Goal: Transaction & Acquisition: Purchase product/service

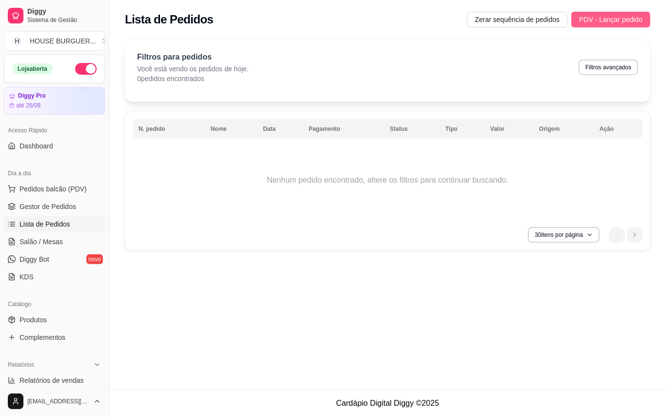
click at [595, 20] on span "PDV - Lançar pedido" at bounding box center [610, 19] width 63 height 11
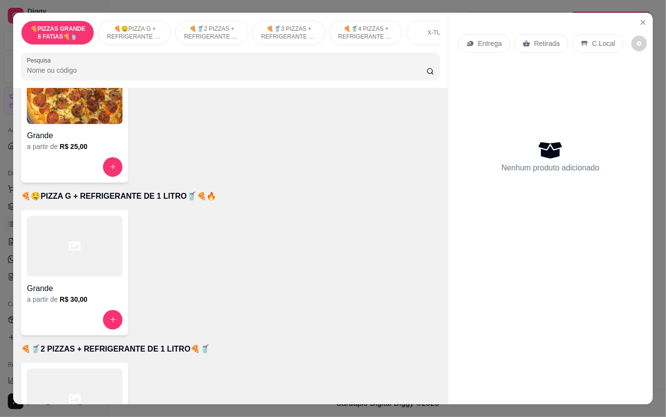
scroll to position [65, 0]
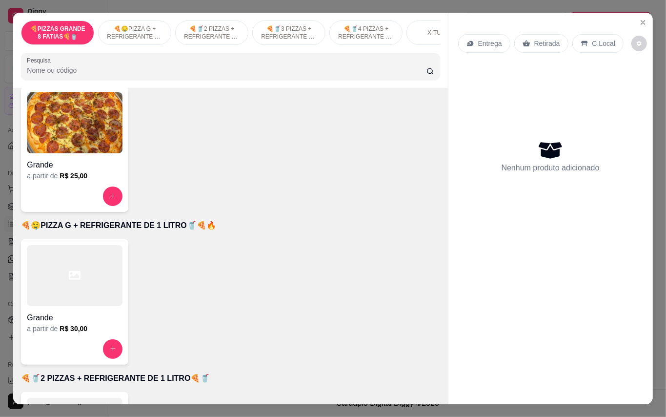
click at [100, 168] on h4 "Grande" at bounding box center [75, 165] width 96 height 12
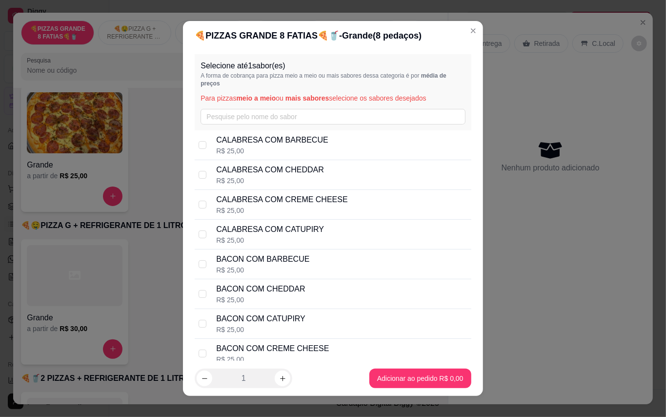
click at [299, 175] on p "CALABRESA COM CHEDDAR" at bounding box center [270, 170] width 108 height 12
checkbox input "true"
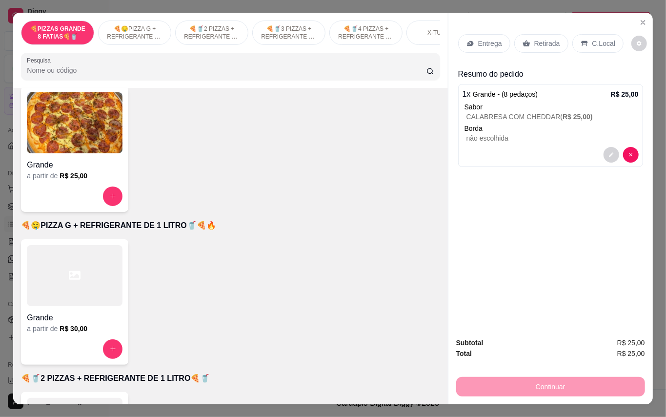
click at [498, 35] on div "Entrega" at bounding box center [484, 43] width 52 height 19
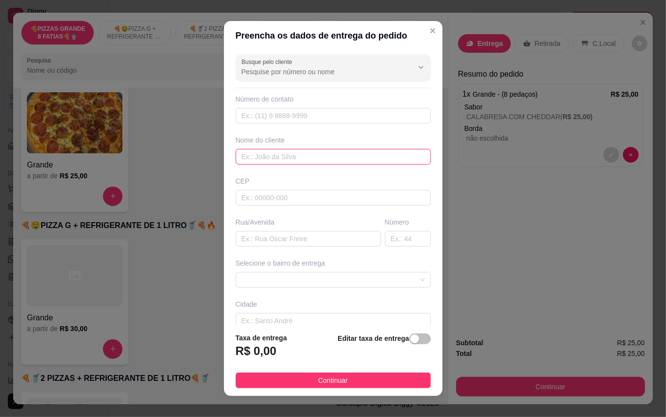
click at [328, 162] on input "text" at bounding box center [333, 157] width 195 height 16
type input "[PERSON_NAME]"
click at [301, 230] on div "Rua/Avenida" at bounding box center [308, 231] width 149 height 29
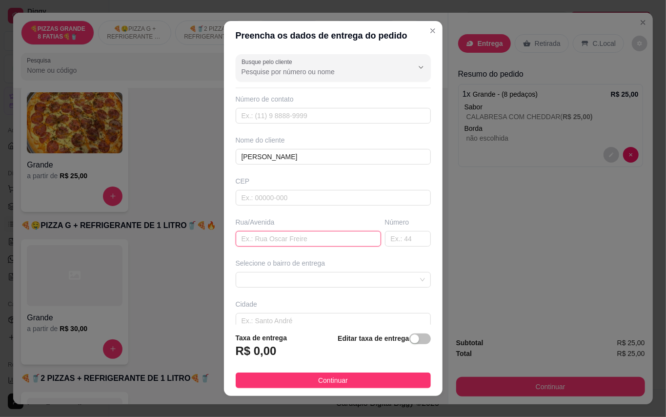
click at [305, 242] on input "text" at bounding box center [308, 239] width 145 height 16
click at [279, 239] on input "text" at bounding box center [308, 239] width 145 height 16
paste input "Conj uirapuru Q. 37, Ap. 104, torre 3"
type input "Conj uirapuru Q. 37, Ap. 104, torre 3"
click at [341, 271] on div "Selecione o bairro de entrega" at bounding box center [333, 272] width 199 height 29
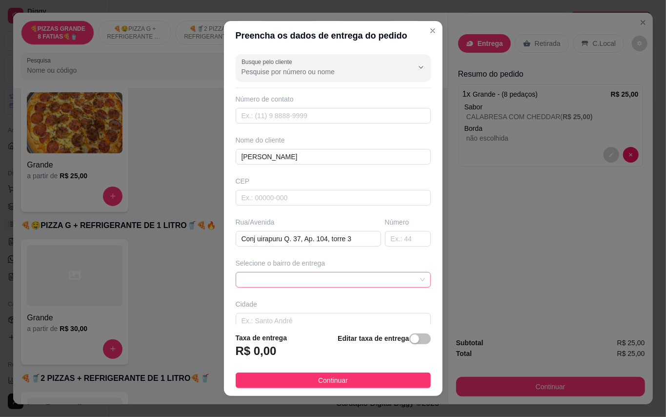
click at [342, 281] on span at bounding box center [332, 279] width 183 height 15
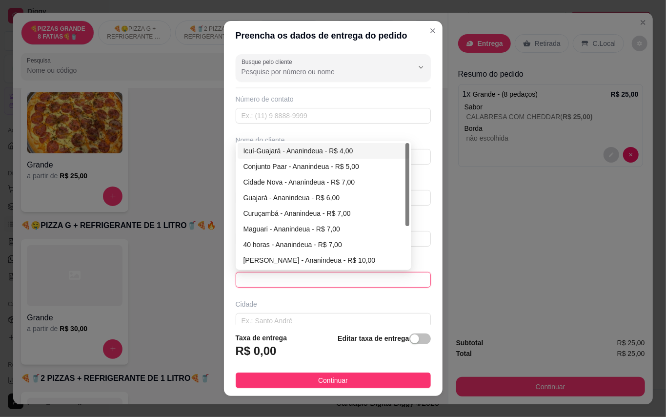
click at [280, 151] on div "Icuí-Guajará - Ananindeua - R$ 4,00" at bounding box center [323, 150] width 160 height 11
type input "Ananindeua"
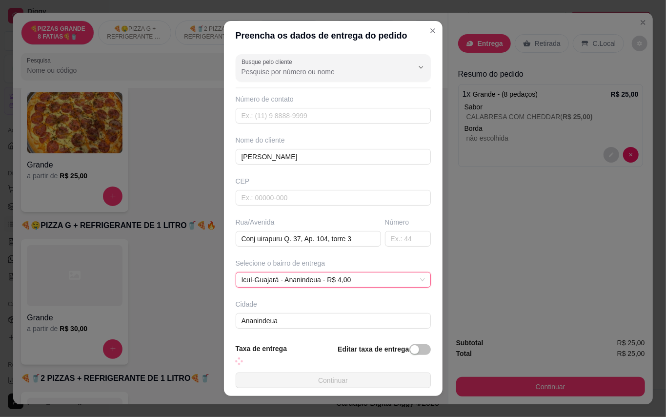
scroll to position [45, 0]
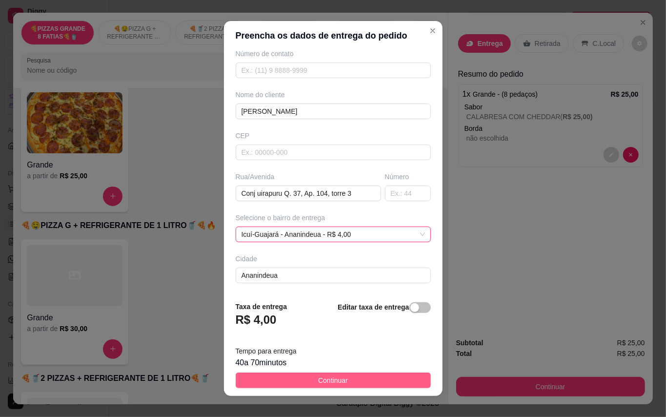
click at [319, 379] on span "Continuar" at bounding box center [333, 380] width 30 height 11
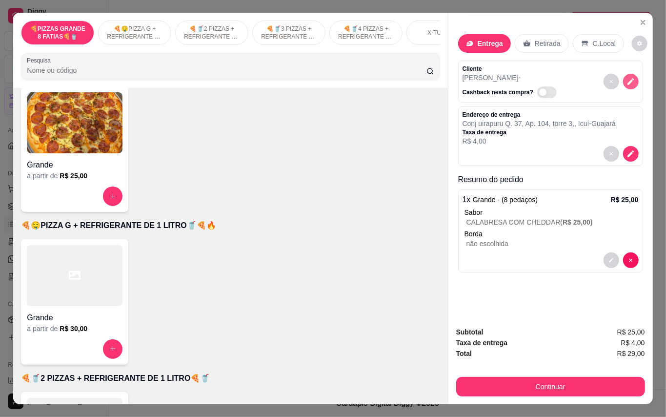
click at [631, 77] on button "decrease-product-quantity" at bounding box center [631, 82] width 16 height 16
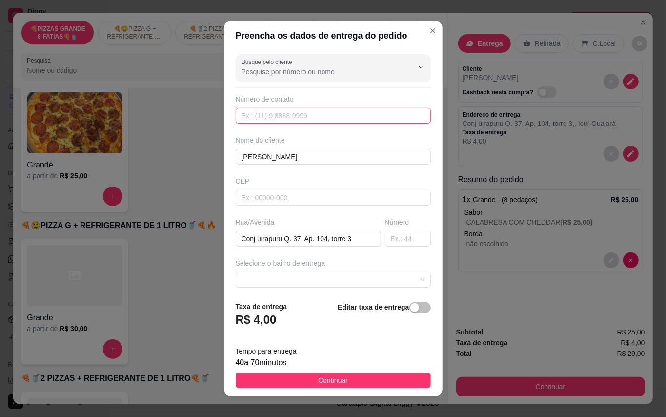
click at [281, 113] on input "text" at bounding box center [333, 116] width 195 height 16
paste input "9296-0974"
click at [237, 117] on input "9296-0974" at bounding box center [333, 116] width 195 height 16
click at [250, 114] on input "[PHONE_NUMBER]" at bounding box center [333, 116] width 195 height 16
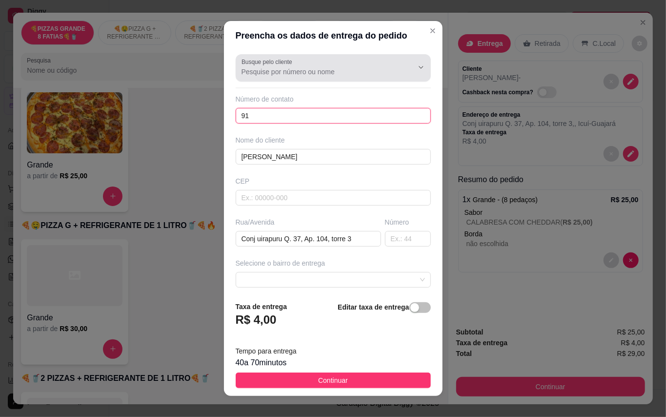
type input "9"
paste input "[PHONE_NUMBER]"
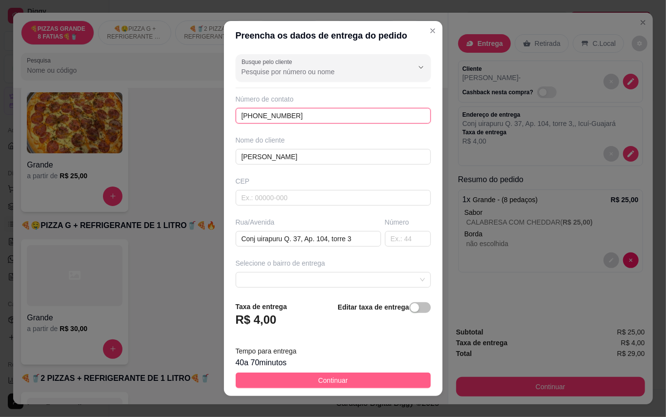
type input "[PHONE_NUMBER]"
click at [340, 374] on button "Continuar" at bounding box center [333, 380] width 195 height 16
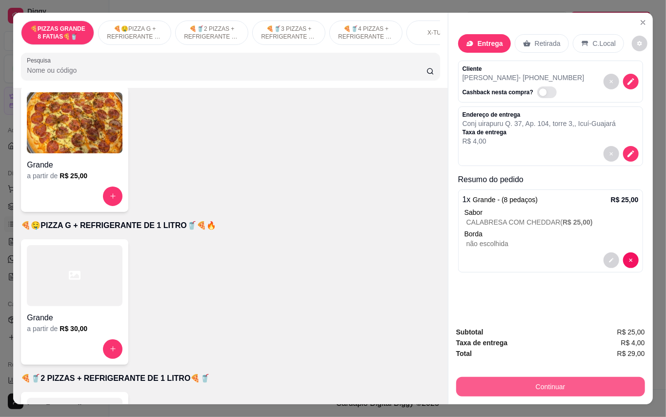
click at [529, 383] on button "Continuar" at bounding box center [550, 387] width 189 height 20
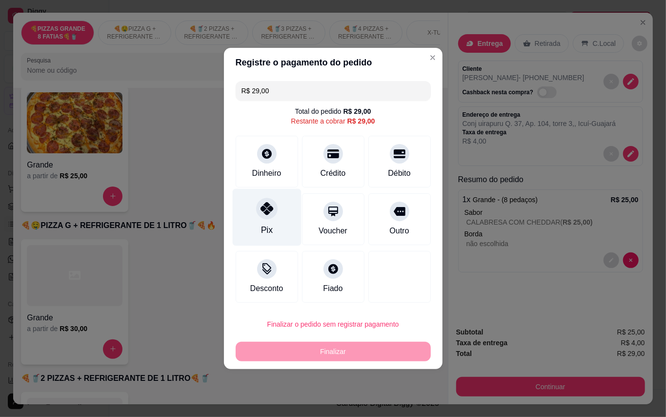
click at [276, 218] on div "Pix" at bounding box center [266, 217] width 69 height 57
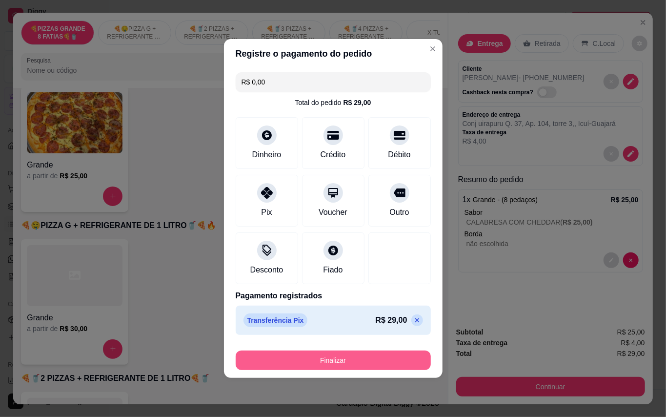
click at [327, 362] on button "Finalizar" at bounding box center [333, 360] width 195 height 20
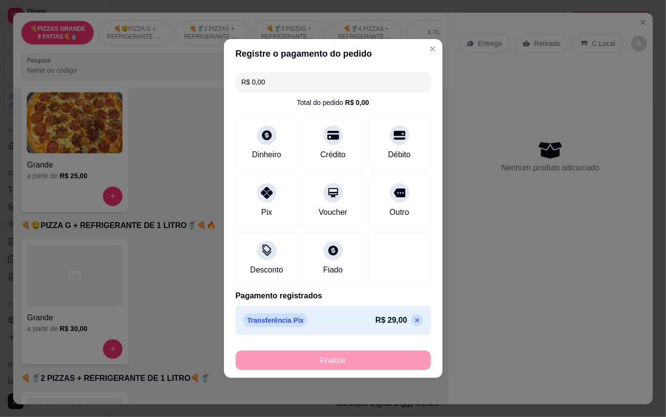
type input "-R$ 29,00"
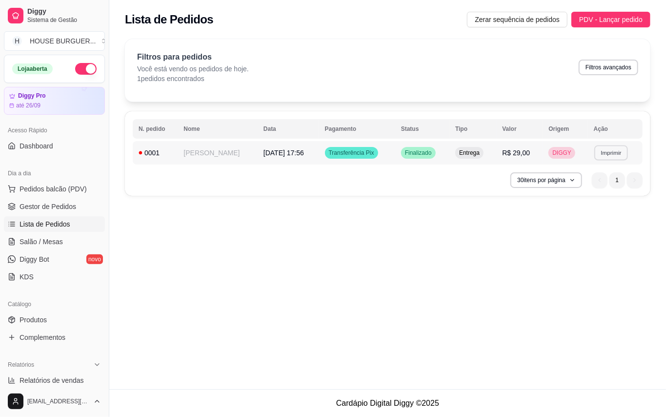
click at [614, 150] on button "Imprimir" at bounding box center [611, 152] width 34 height 15
click at [592, 187] on button "IMPRESSORA" at bounding box center [592, 188] width 71 height 16
click at [545, 134] on th "Origem" at bounding box center [565, 129] width 45 height 20
click at [385, 132] on th "Pagamento" at bounding box center [357, 129] width 76 height 20
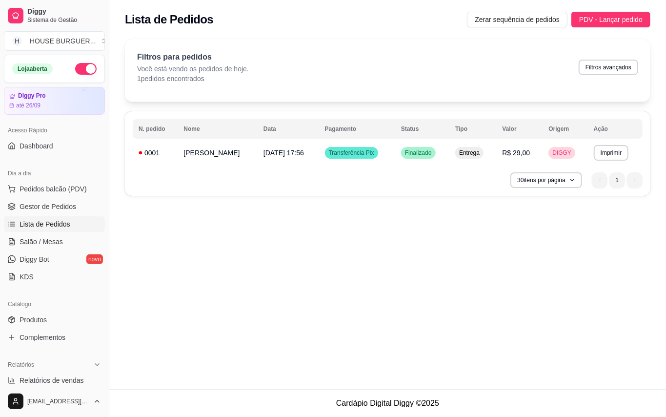
click at [385, 132] on th "Pagamento" at bounding box center [357, 129] width 76 height 20
click at [400, 168] on div "**********" at bounding box center [387, 153] width 525 height 84
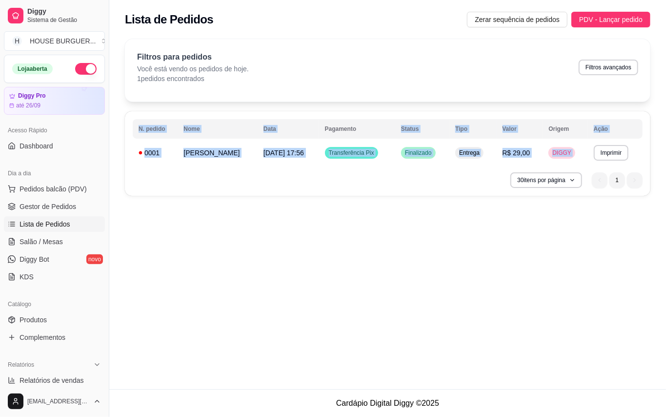
click at [400, 168] on div "**********" at bounding box center [387, 153] width 525 height 84
click at [313, 151] on td "[DATE] 17:56" at bounding box center [288, 152] width 61 height 23
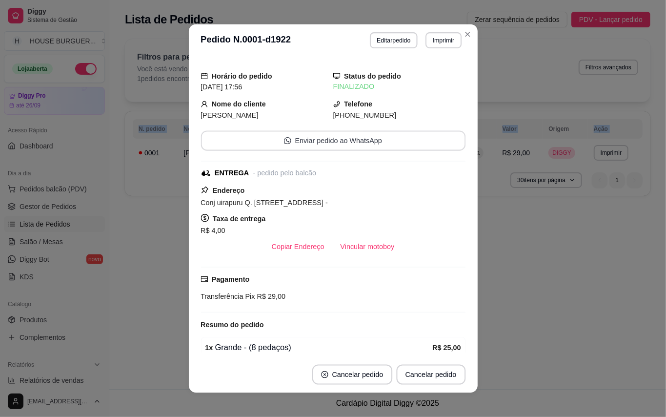
click at [313, 151] on button "Enviar pedido ao WhatsApp" at bounding box center [333, 141] width 265 height 20
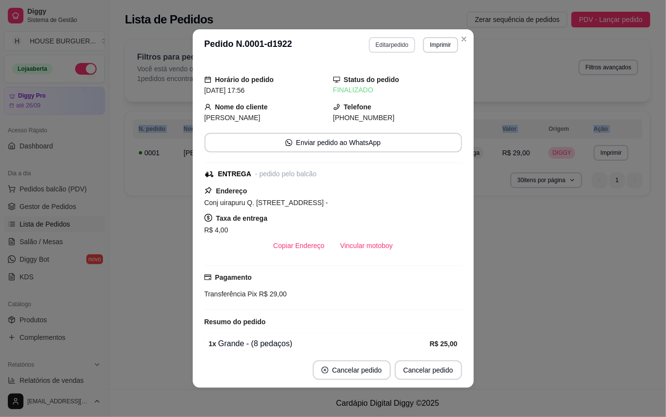
click at [382, 48] on button "Editar pedido" at bounding box center [392, 45] width 46 height 16
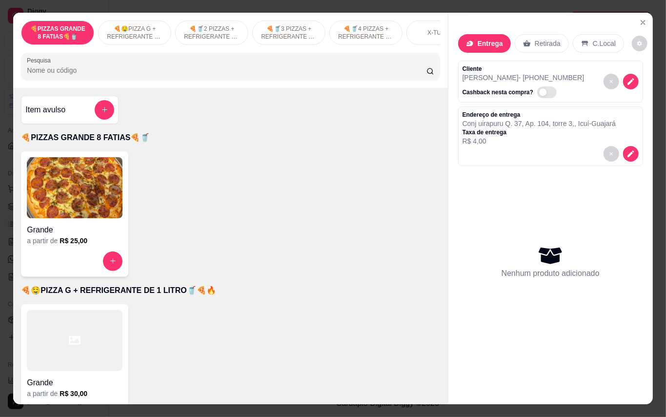
click at [79, 338] on div at bounding box center [75, 340] width 96 height 61
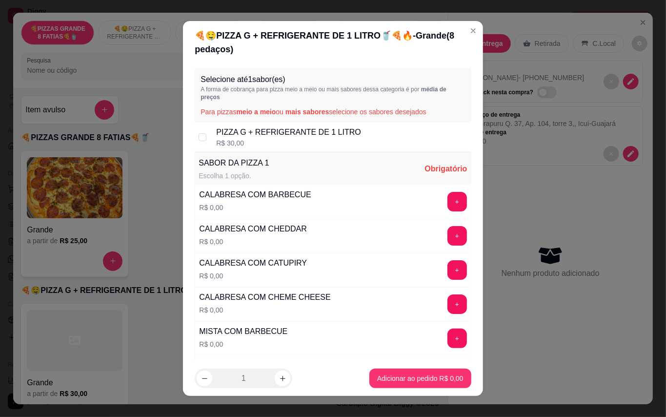
click at [202, 133] on div "PIZZA G + REFRIGERANTE DE 1 LITRO R$ 30,00" at bounding box center [333, 137] width 276 height 30
checkbox input "true"
click at [443, 231] on div "+" at bounding box center [456, 236] width 27 height 20
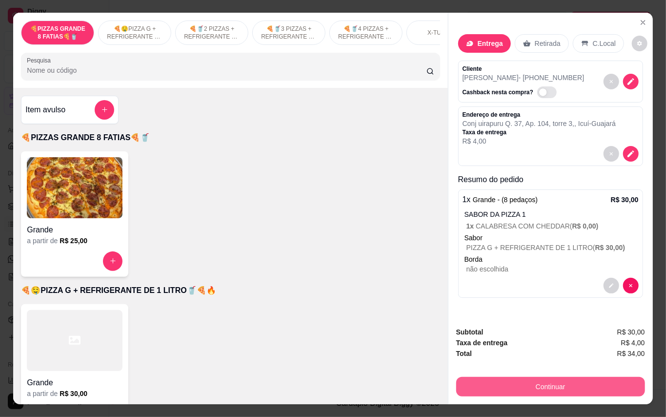
click at [533, 381] on button "Continuar" at bounding box center [550, 387] width 189 height 20
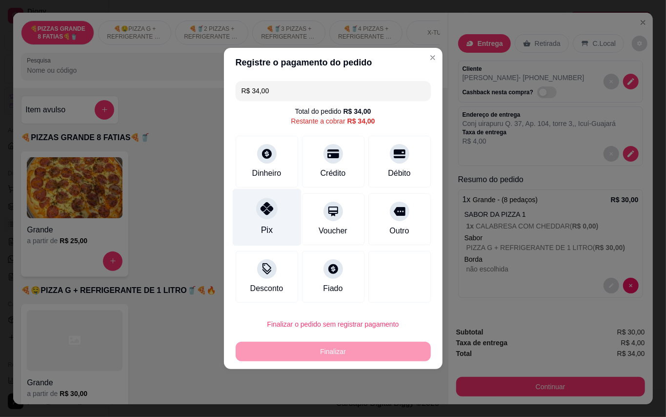
click at [254, 225] on div "Pix" at bounding box center [266, 217] width 69 height 57
type input "R$ 0,00"
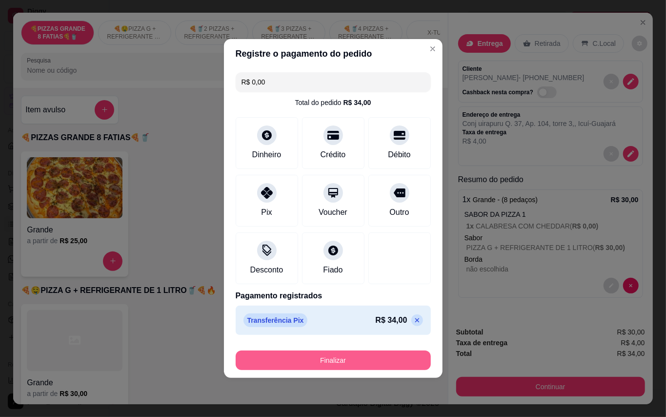
click at [334, 358] on button "Finalizar" at bounding box center [333, 360] width 195 height 20
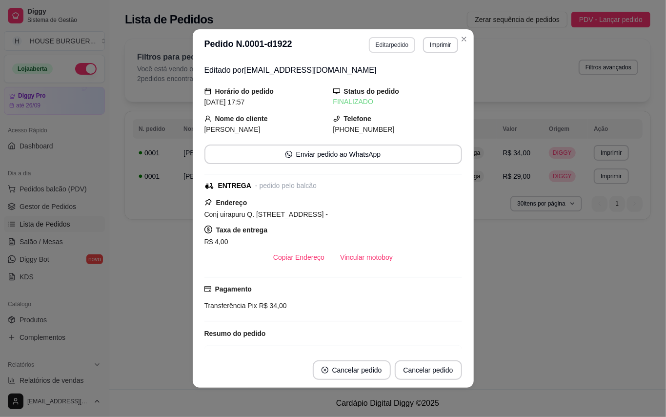
click at [384, 45] on button "Editar pedido" at bounding box center [392, 45] width 46 height 16
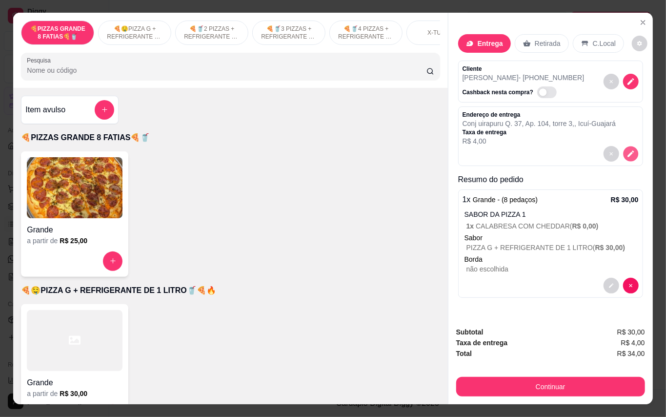
click at [627, 149] on icon "decrease-product-quantity" at bounding box center [630, 153] width 8 height 8
click at [542, 39] on p "Retirada" at bounding box center [548, 44] width 26 height 10
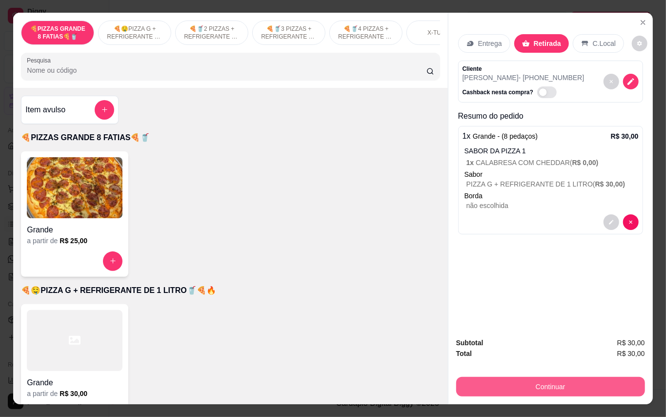
click at [568, 382] on button "Continuar" at bounding box center [550, 387] width 189 height 20
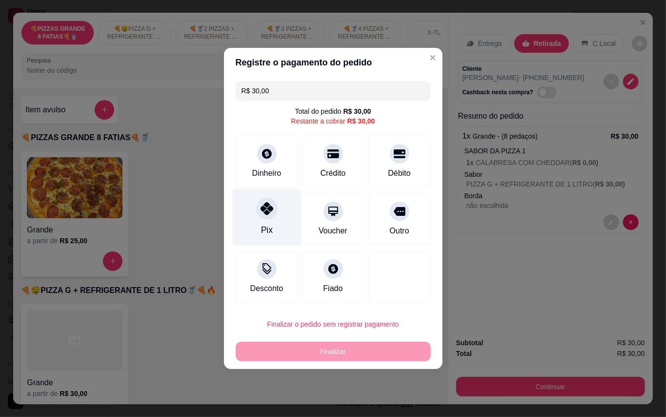
click at [282, 224] on div "Pix" at bounding box center [266, 217] width 69 height 57
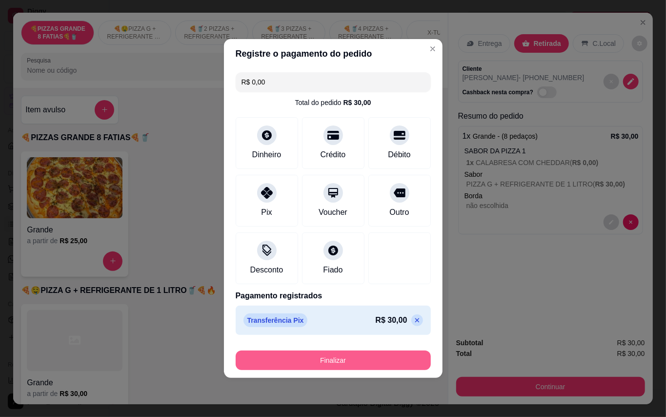
click at [350, 362] on button "Finalizar" at bounding box center [333, 360] width 195 height 20
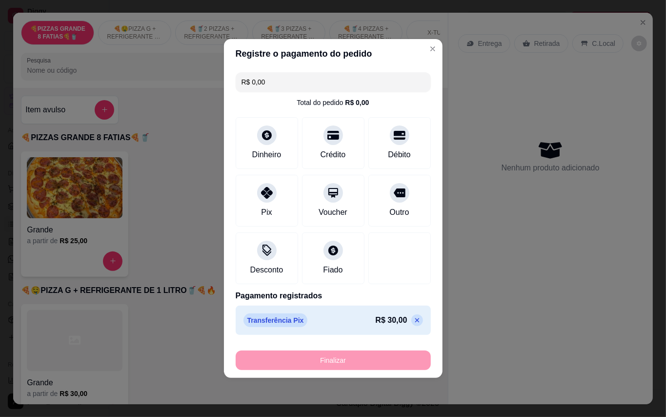
type input "-R$ 30,00"
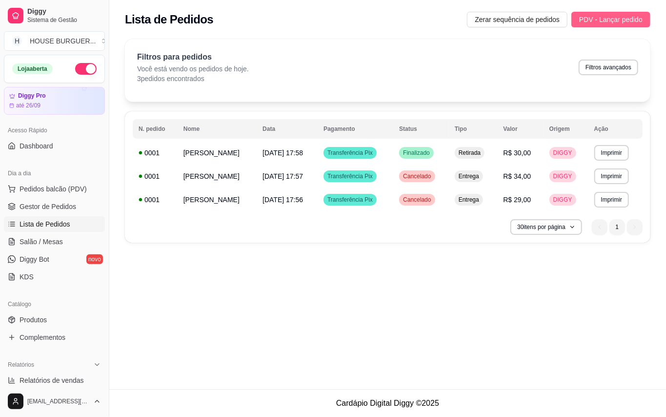
click at [593, 19] on span "PDV - Lançar pedido" at bounding box center [610, 19] width 63 height 11
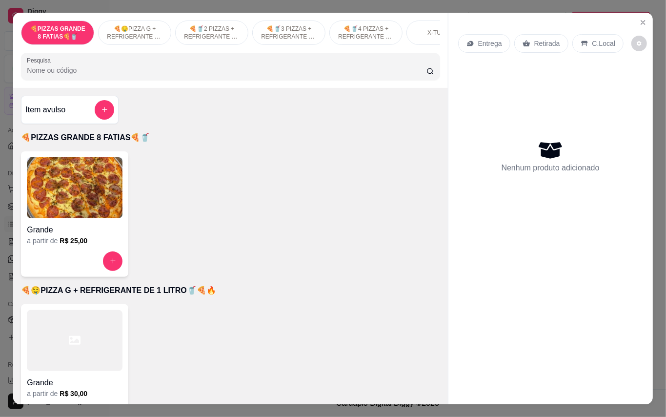
click at [0, 0] on html "Diggy Sistema de Gestão H HOUSE BURGUER ... Loja aberta Diggy Pro até 26/09 Ace…" at bounding box center [333, 208] width 666 height 417
click at [0, 125] on div "🍕PIZZAS GRANDE 8 FATIAS🍕🥤 🍕🤤PIZZA G + REFRIGERANTE DE 1 LITRO🥤🍕🔥 🍕🥤2 PIZZAS + R…" at bounding box center [333, 208] width 666 height 417
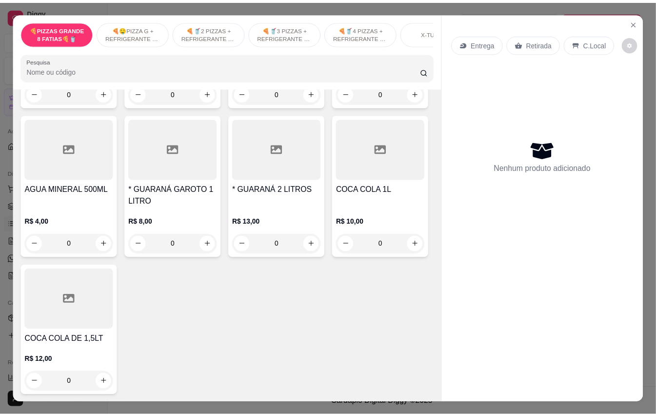
scroll to position [2472, 0]
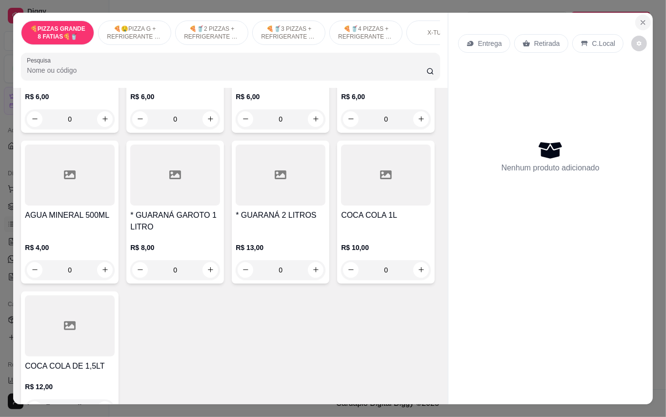
click at [639, 19] on icon "Close" at bounding box center [643, 23] width 8 height 8
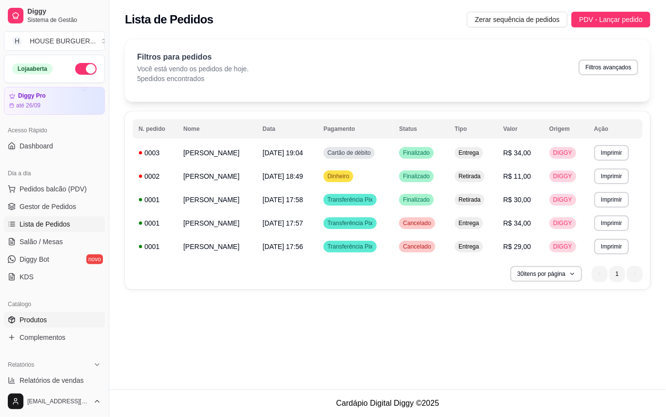
click at [63, 313] on link "Produtos" at bounding box center [54, 320] width 101 height 16
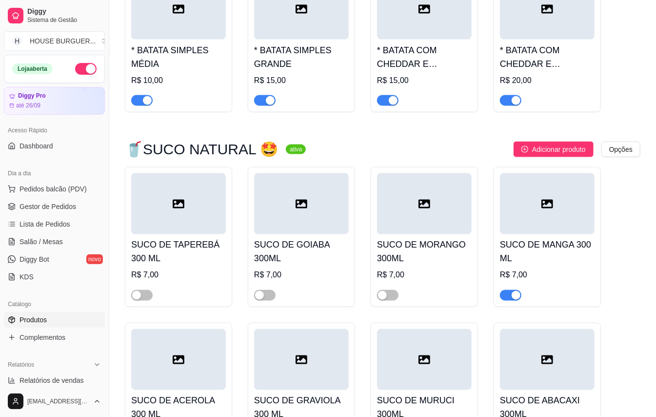
scroll to position [2667, 0]
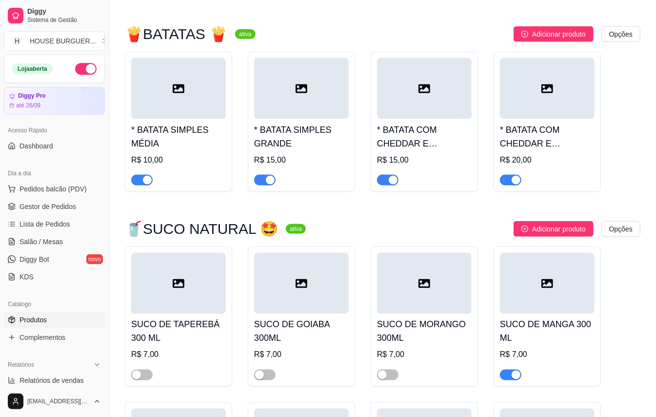
click at [277, 361] on div at bounding box center [301, 371] width 95 height 20
click at [272, 369] on span "button" at bounding box center [264, 374] width 21 height 11
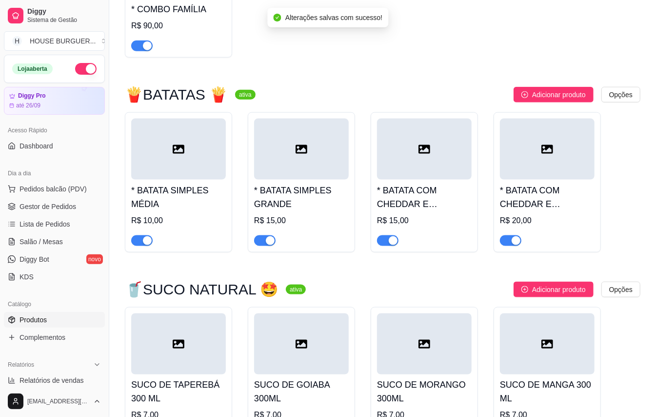
scroll to position [2472, 0]
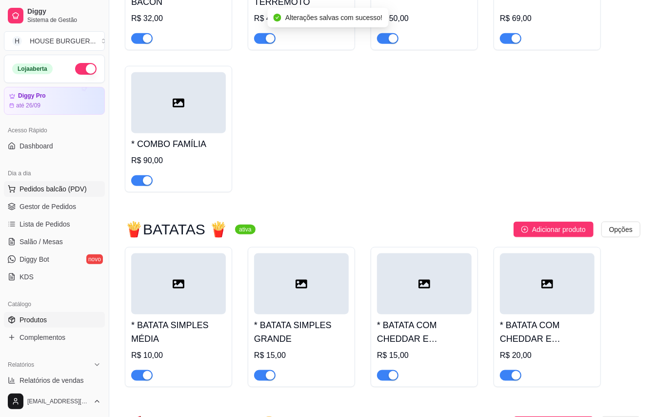
click at [25, 191] on span "Pedidos balcão (PDV)" at bounding box center [53, 189] width 67 height 10
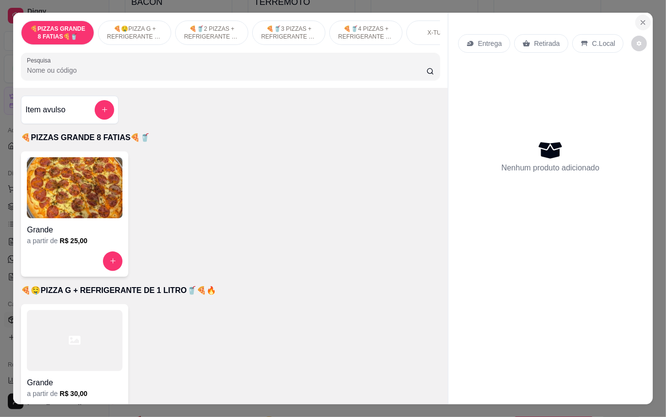
click at [639, 19] on icon "Close" at bounding box center [643, 23] width 8 height 8
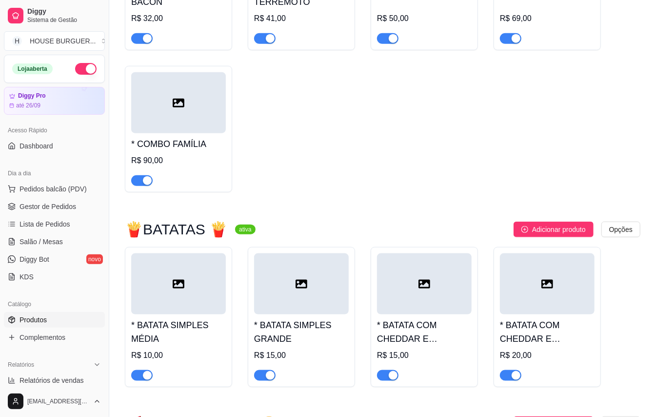
click at [62, 319] on link "Produtos" at bounding box center [54, 320] width 101 height 16
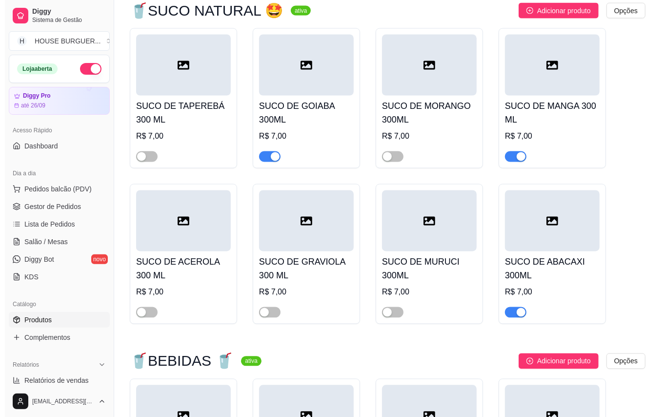
scroll to position [2862, 0]
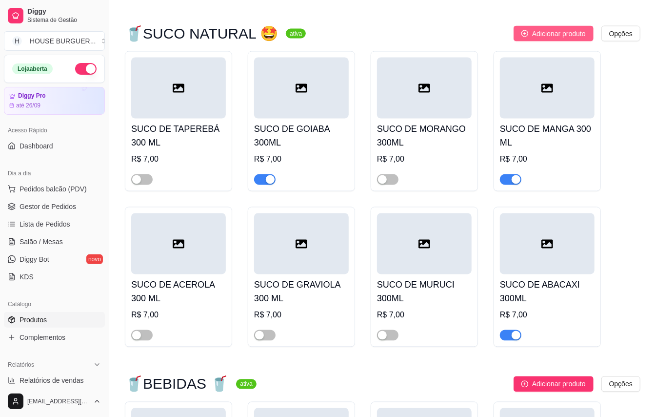
click at [572, 28] on span "Adicionar produto" at bounding box center [559, 33] width 54 height 11
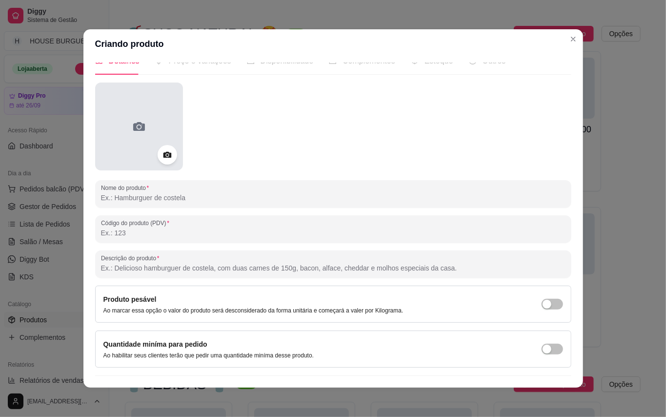
scroll to position [0, 0]
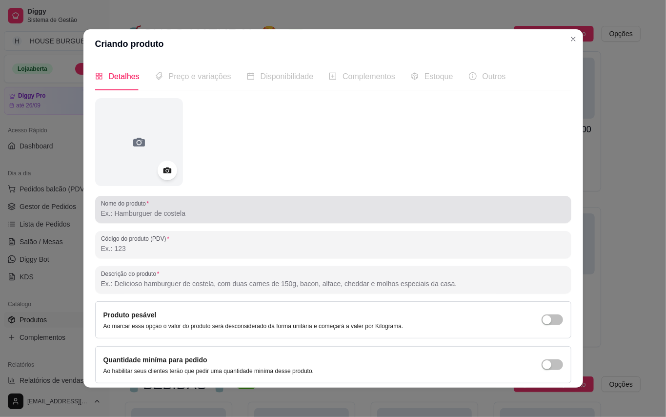
click at [162, 207] on div at bounding box center [333, 210] width 464 height 20
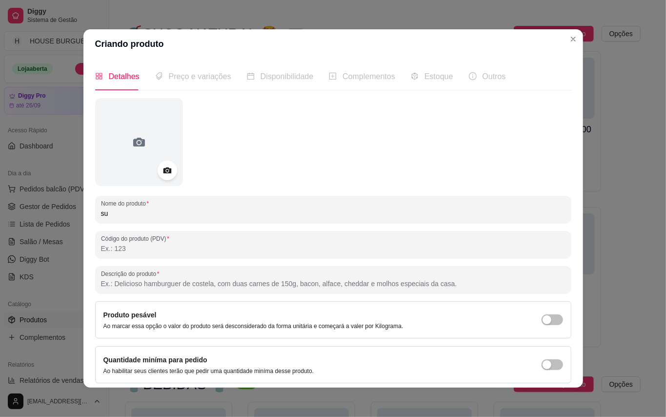
type input "s"
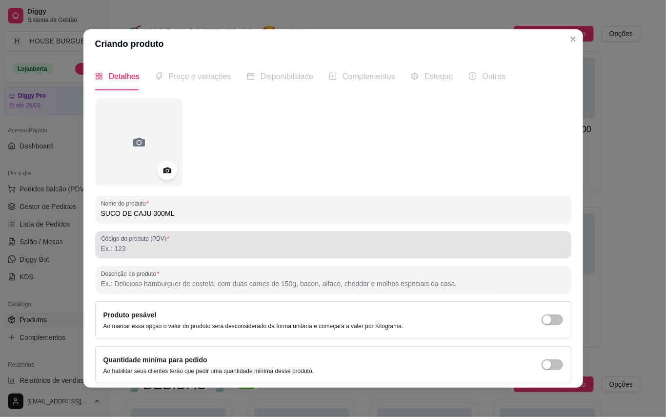
type input "SUCO DE CAJU 300ML"
click at [138, 247] on input "Código do produto (PDV)" at bounding box center [333, 248] width 464 height 10
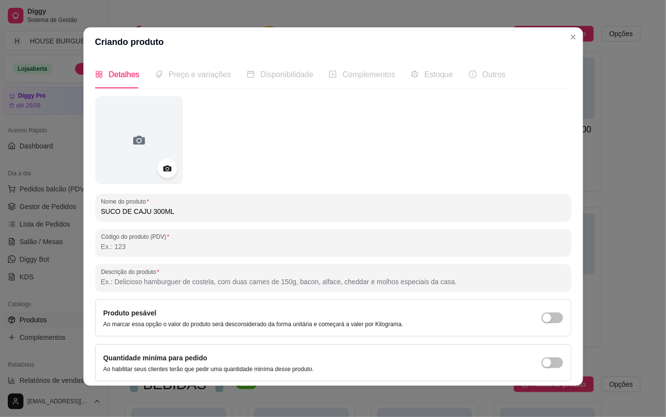
scroll to position [36, 0]
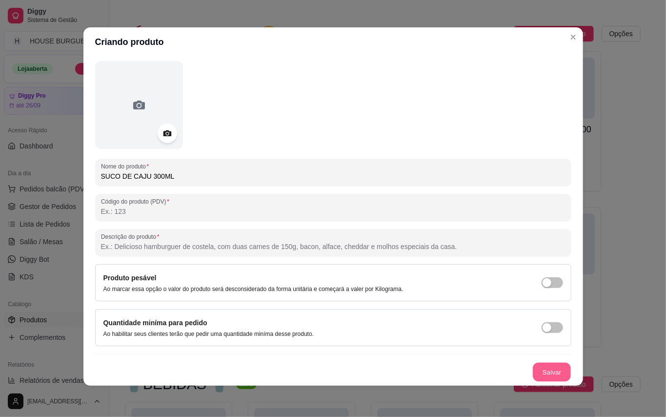
click at [537, 373] on button "Salvar" at bounding box center [552, 371] width 38 height 19
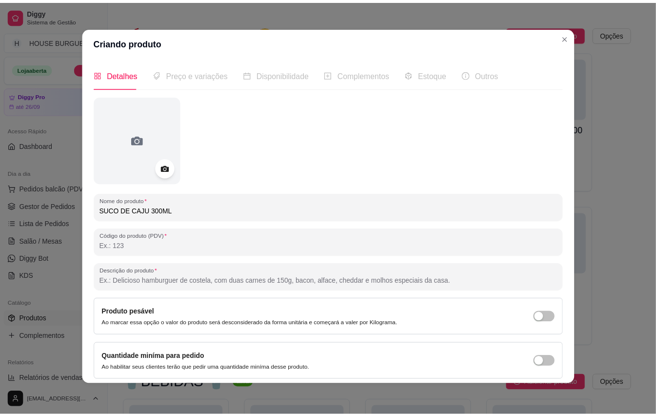
scroll to position [0, 0]
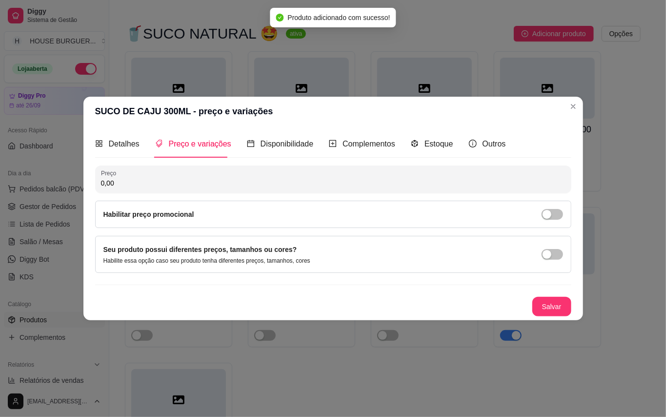
click at [181, 180] on input "0,00" at bounding box center [333, 183] width 464 height 10
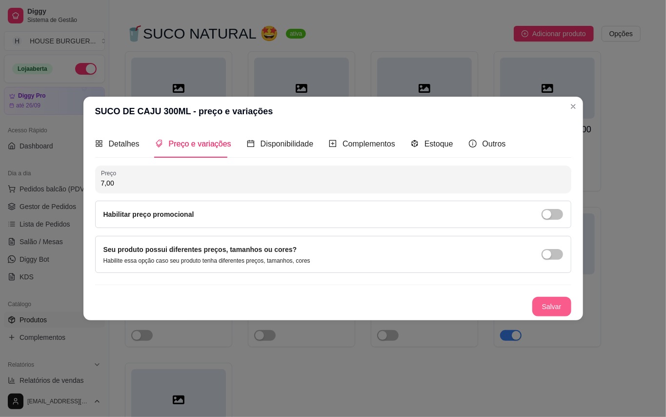
type input "7,00"
click at [567, 311] on button "Salvar" at bounding box center [551, 307] width 39 height 20
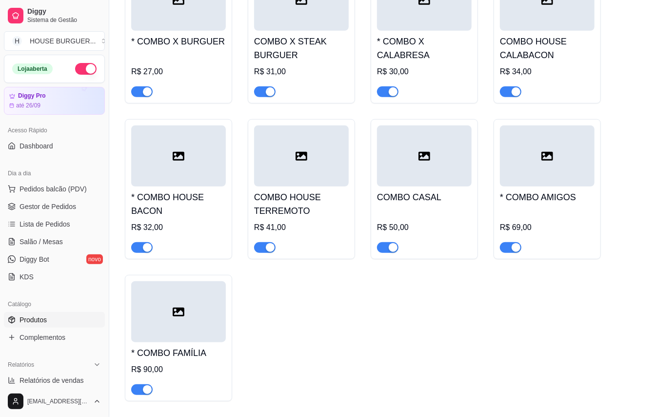
scroll to position [2081, 0]
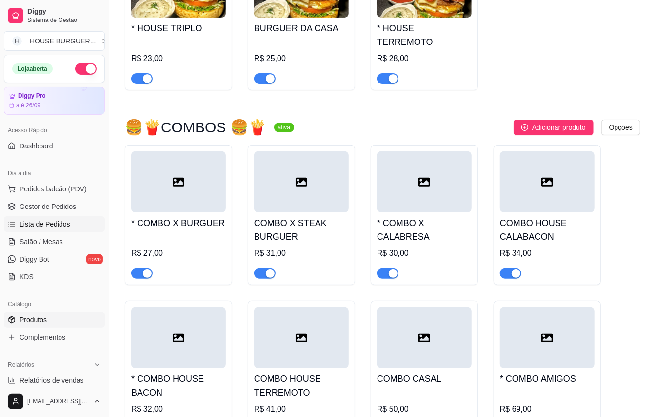
click at [73, 221] on link "Lista de Pedidos" at bounding box center [54, 224] width 101 height 16
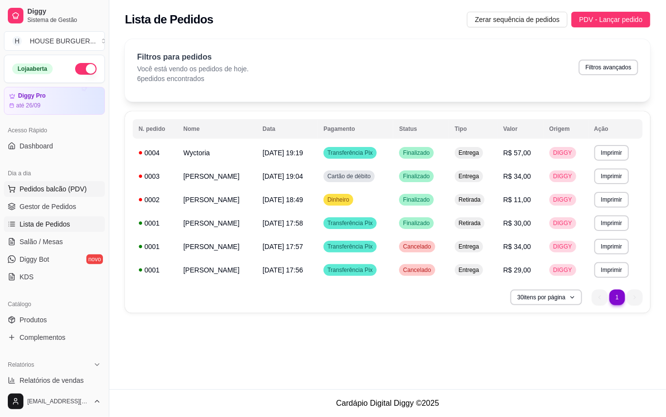
click at [47, 196] on button "Pedidos balcão (PDV)" at bounding box center [54, 189] width 101 height 16
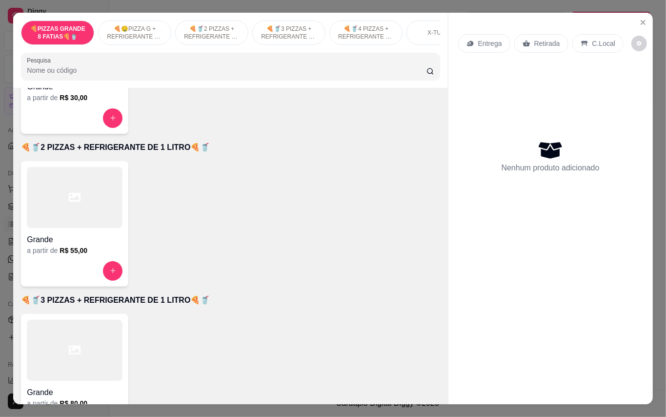
scroll to position [325, 0]
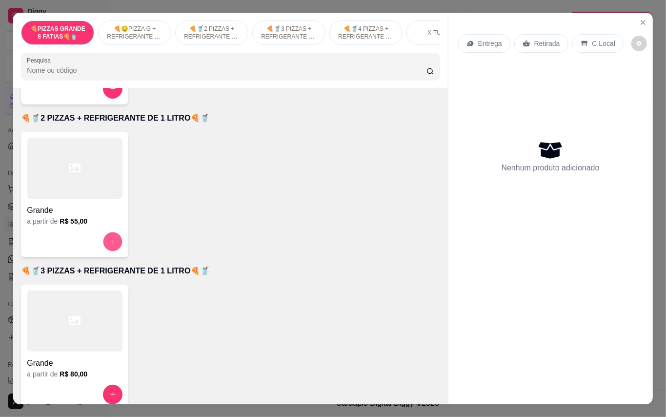
click at [103, 248] on button "increase-product-quantity" at bounding box center [112, 241] width 19 height 19
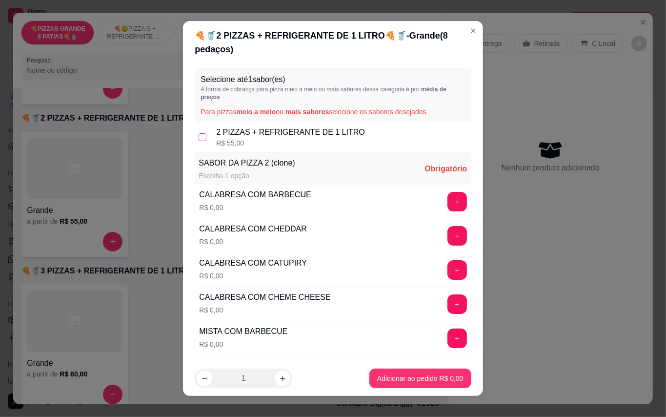
click at [201, 137] on input "checkbox" at bounding box center [203, 137] width 8 height 8
checkbox input "true"
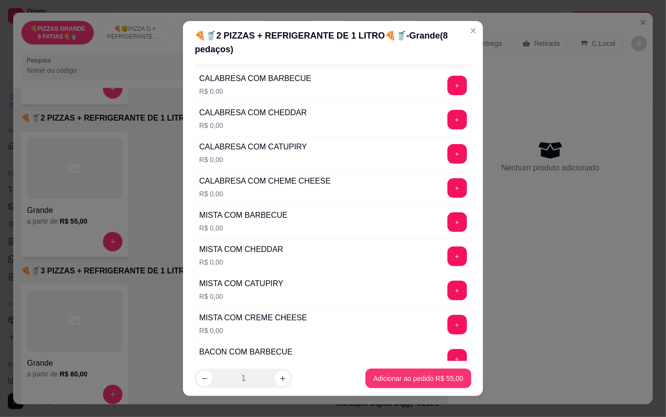
scroll to position [130, 0]
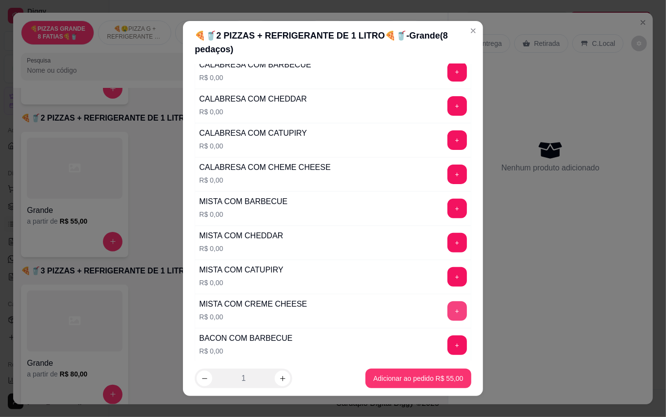
click at [447, 313] on button "+" at bounding box center [457, 311] width 20 height 20
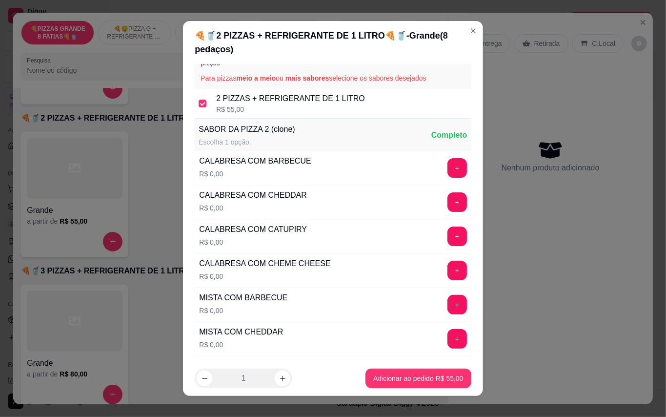
scroll to position [0, 0]
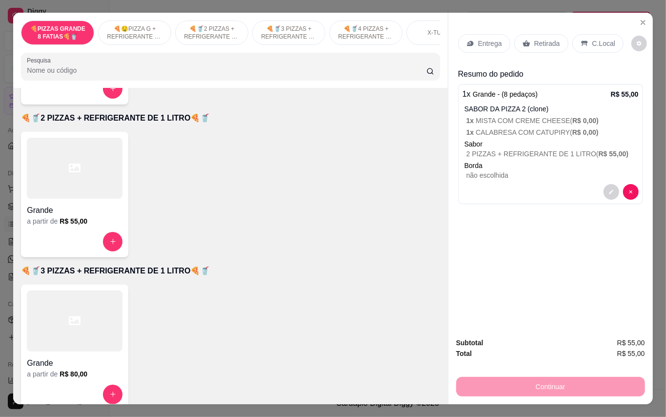
click at [597, 45] on div "C.Local" at bounding box center [597, 43] width 51 height 19
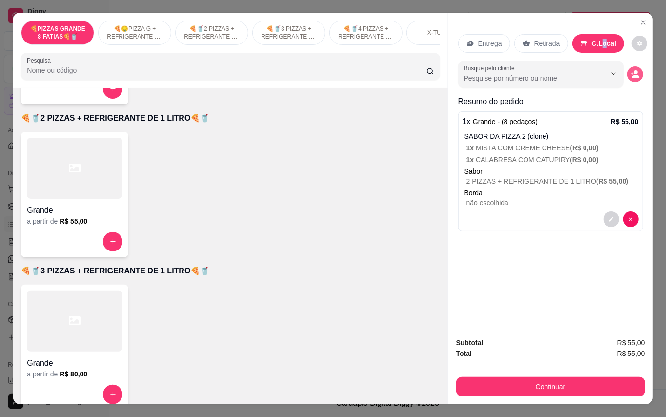
click at [632, 75] on icon "decrease-product-quantity" at bounding box center [635, 76] width 7 height 3
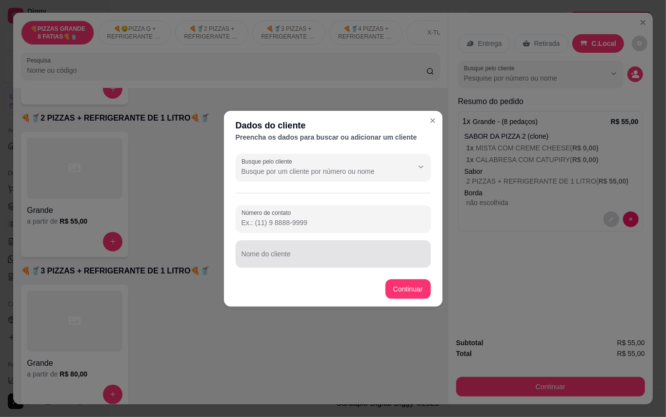
click at [261, 247] on div at bounding box center [332, 254] width 183 height 20
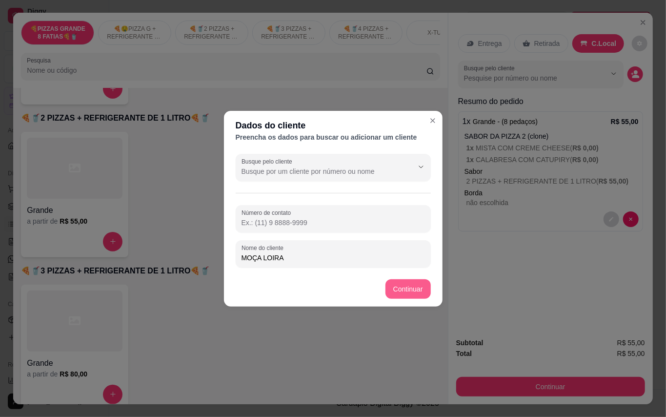
type input "MOÇA LOIRA"
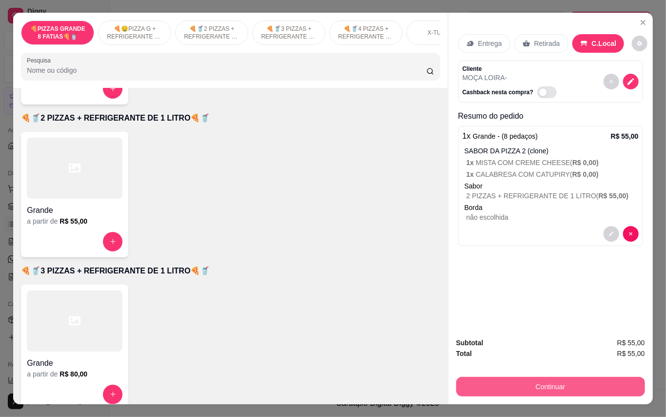
click at [488, 387] on button "Continuar" at bounding box center [550, 387] width 189 height 20
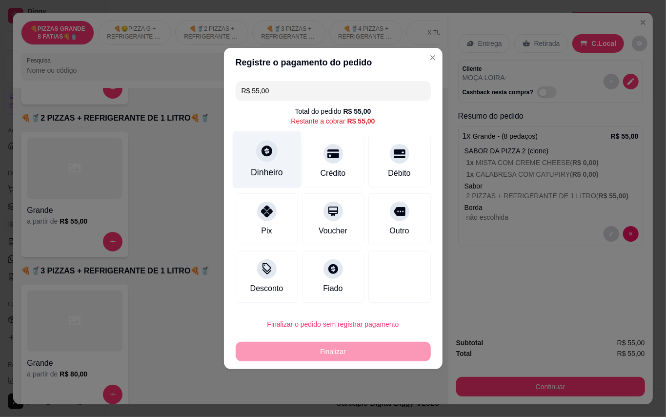
click at [268, 154] on icon at bounding box center [266, 150] width 11 height 11
click at [328, 95] on input "R$ 55,00" at bounding box center [332, 91] width 183 height 20
type input "R$ 10,00"
click at [266, 169] on div "Dinheiro" at bounding box center [267, 172] width 32 height 13
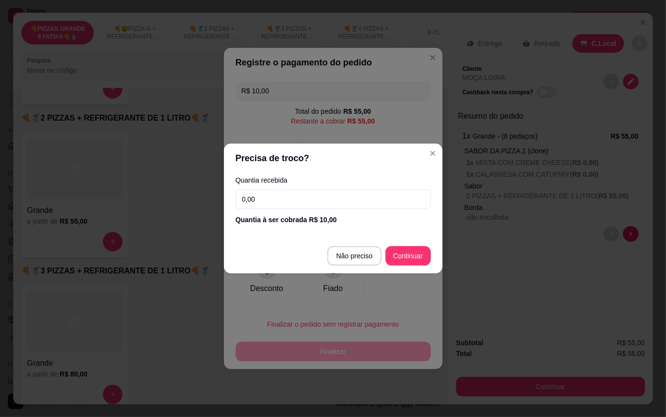
click at [340, 204] on input "0,00" at bounding box center [333, 199] width 195 height 20
type input "10,00"
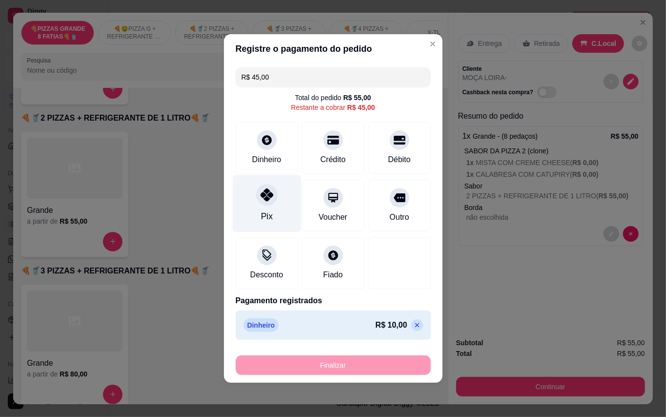
click at [271, 206] on div "Pix" at bounding box center [266, 203] width 69 height 57
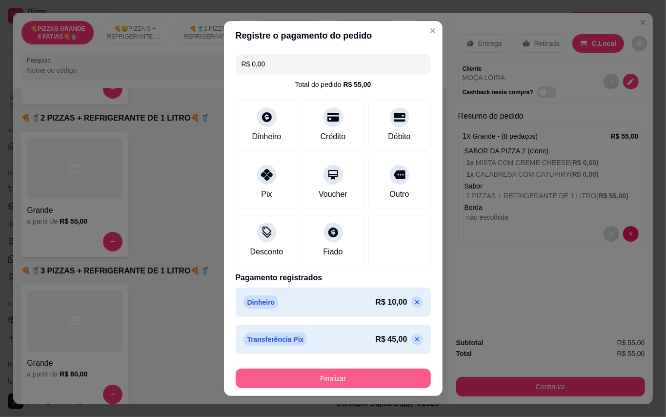
click at [316, 385] on button "Finalizar" at bounding box center [333, 378] width 195 height 20
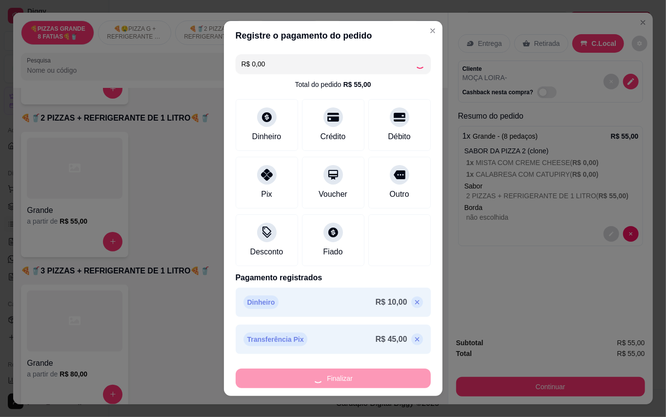
type input "-R$ 55,00"
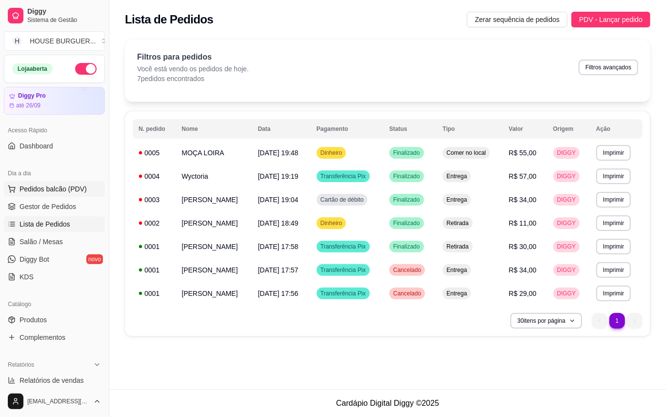
click at [42, 189] on span "Pedidos balcão (PDV)" at bounding box center [53, 189] width 67 height 10
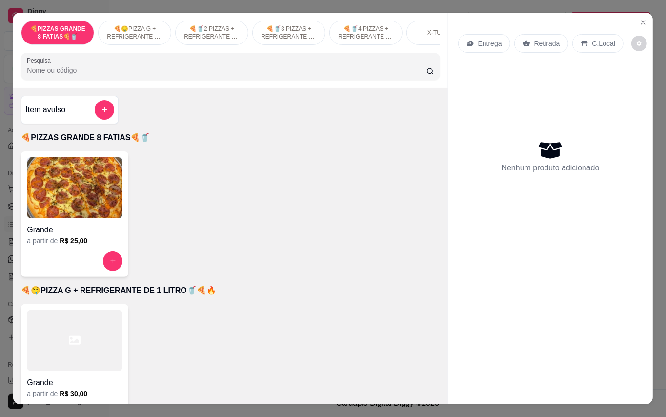
scroll to position [65, 0]
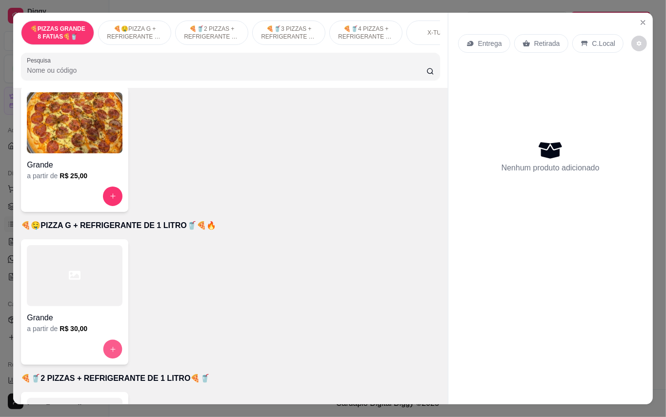
click at [116, 350] on button "increase-product-quantity" at bounding box center [112, 348] width 19 height 19
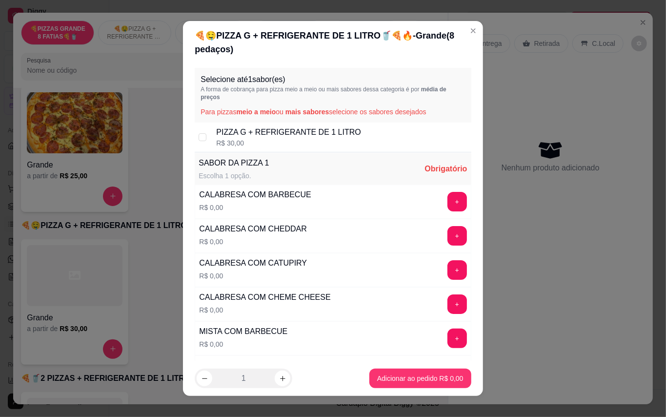
click at [202, 141] on div "PIZZA G + REFRIGERANTE DE 1 LITRO R$ 30,00" at bounding box center [333, 137] width 276 height 30
checkbox input "true"
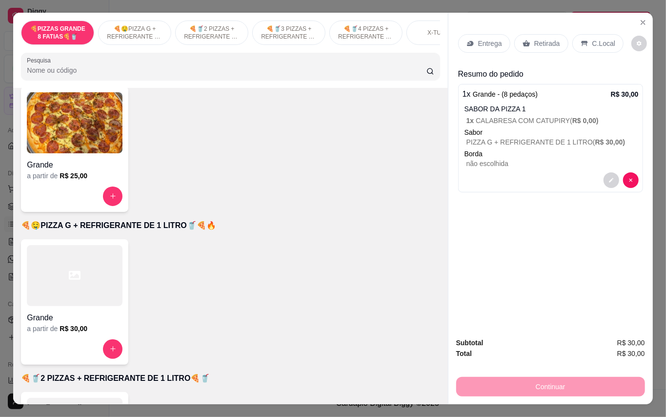
click at [592, 40] on p "C.Local" at bounding box center [603, 44] width 23 height 10
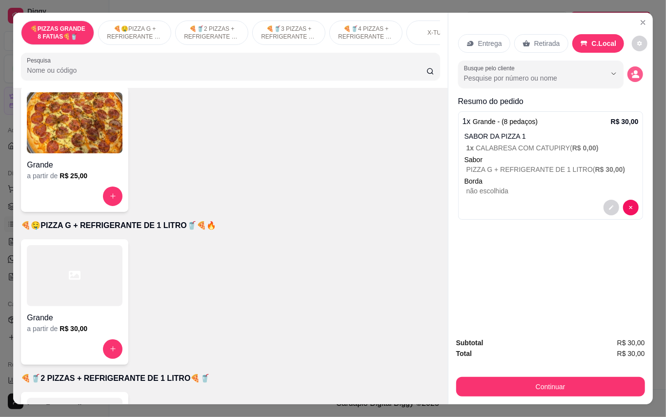
click at [627, 69] on button "decrease-product-quantity" at bounding box center [635, 74] width 16 height 16
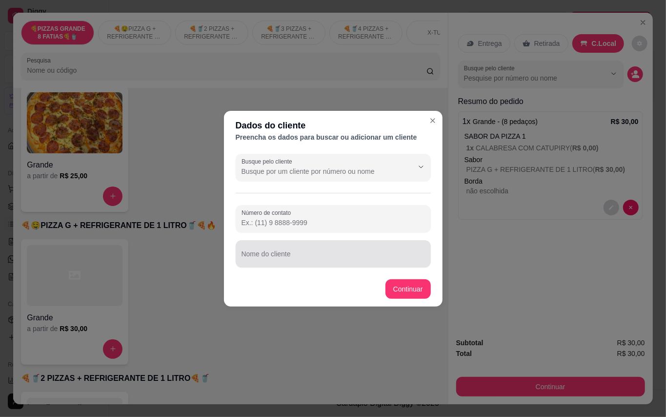
click at [281, 264] on div "Nome do cliente" at bounding box center [333, 253] width 195 height 27
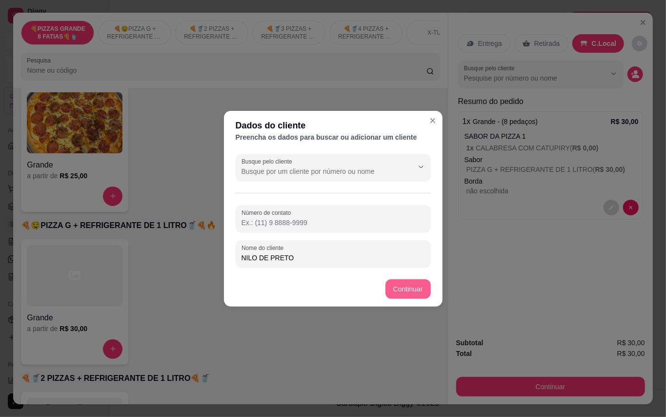
type input "NILO DE PRETO"
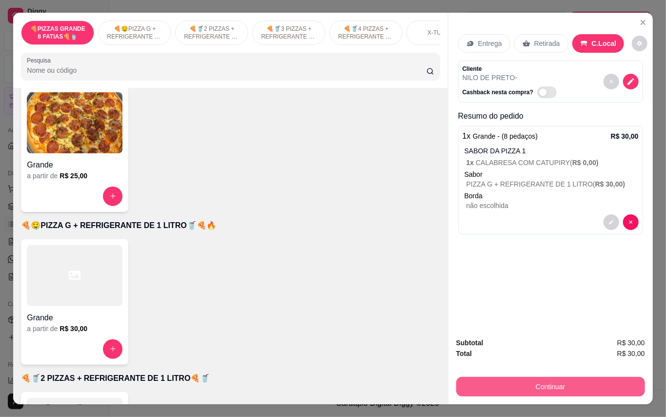
click at [508, 377] on button "Continuar" at bounding box center [550, 387] width 189 height 20
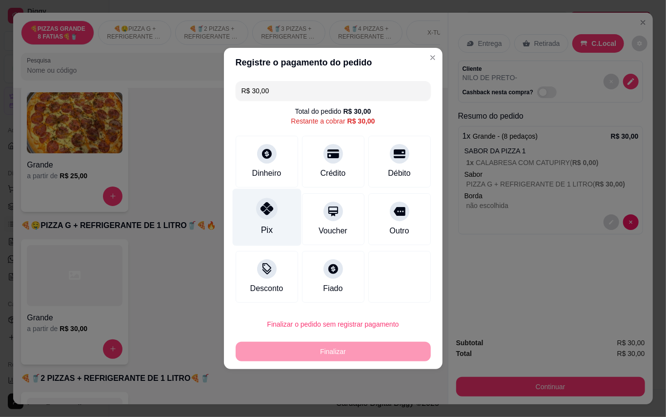
click at [263, 212] on icon at bounding box center [266, 208] width 13 height 13
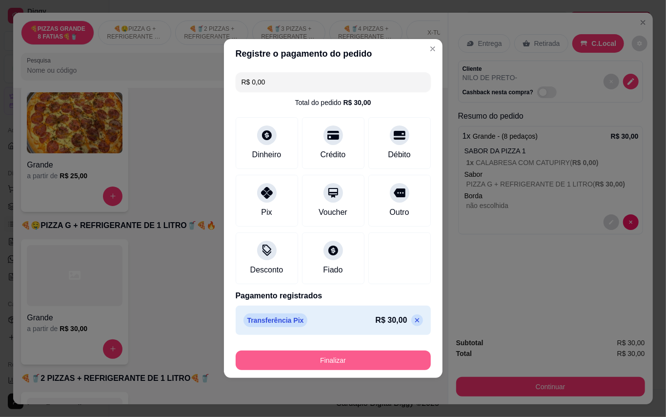
click at [301, 352] on button "Finalizar" at bounding box center [333, 360] width 195 height 20
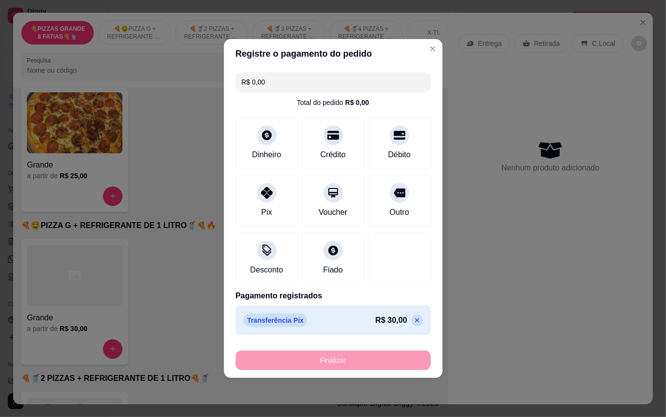
type input "-R$ 30,00"
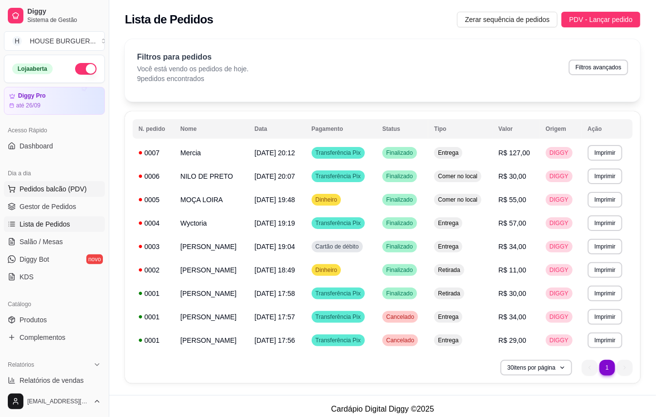
click at [42, 187] on span "Pedidos balcão (PDV)" at bounding box center [53, 189] width 67 height 10
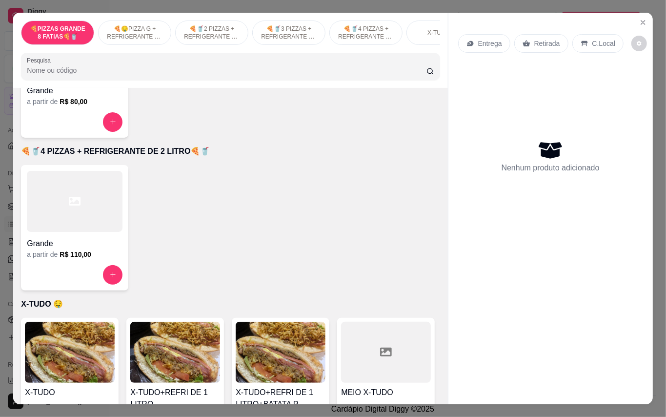
scroll to position [455, 0]
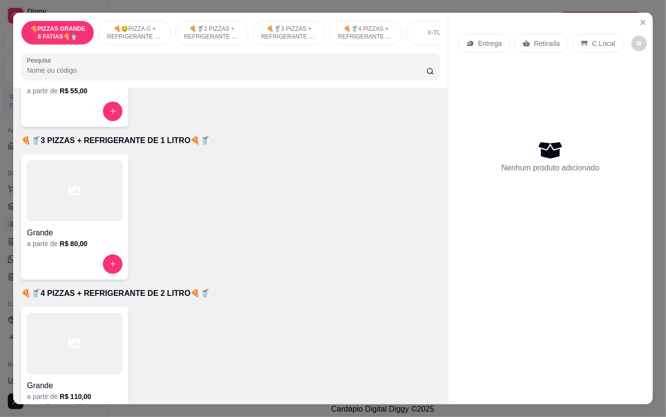
click at [105, 280] on div "Grande a partir de R$ 80,00" at bounding box center [74, 216] width 107 height 125
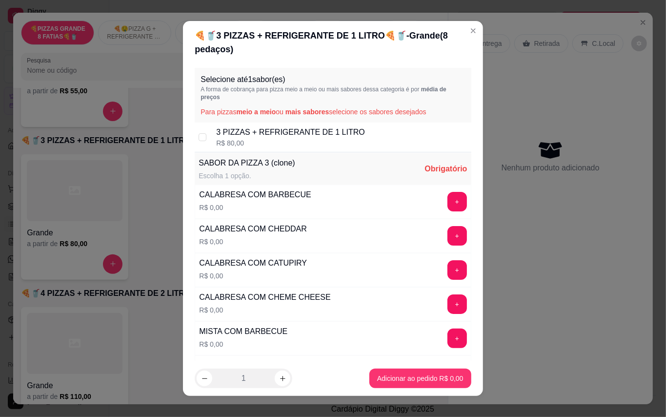
click at [201, 131] on div "3 PIZZAS + REFRIGERANTE DE 1 LITRO R$ 80,00" at bounding box center [333, 137] width 276 height 30
checkbox input "true"
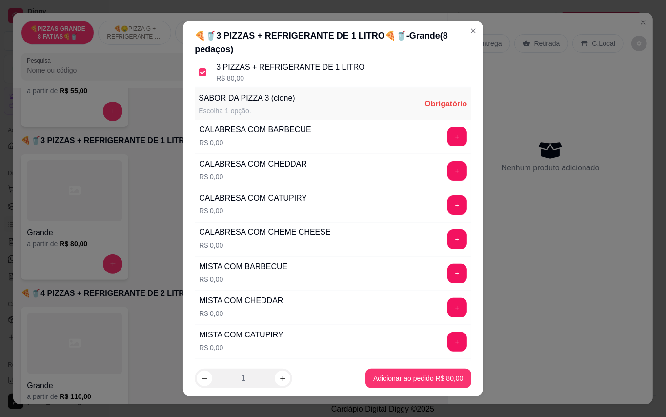
scroll to position [0, 0]
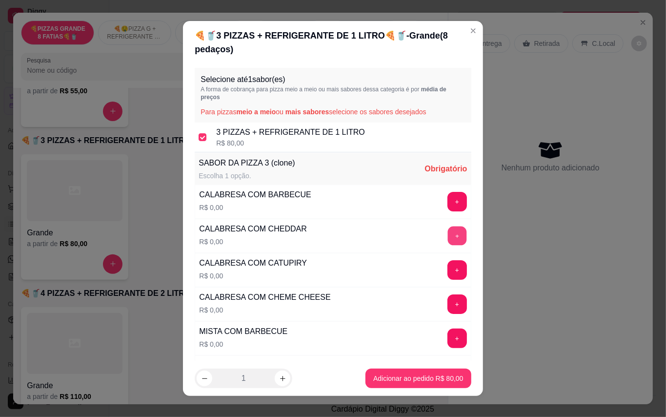
click at [447, 235] on button "+" at bounding box center [456, 235] width 19 height 19
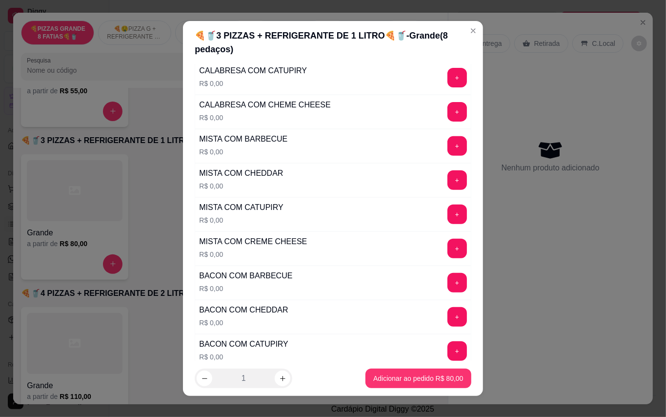
scroll to position [195, 0]
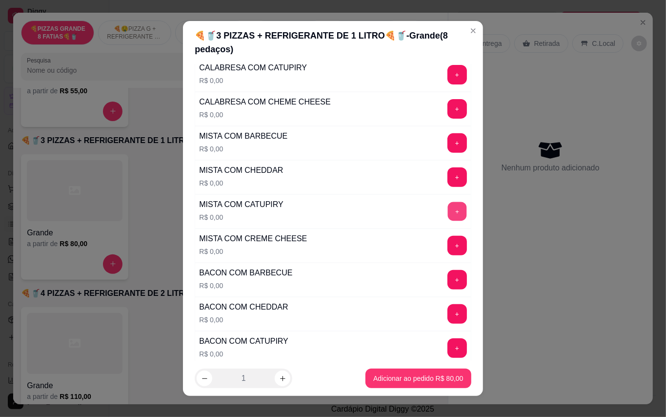
click at [447, 218] on button "+" at bounding box center [456, 210] width 19 height 19
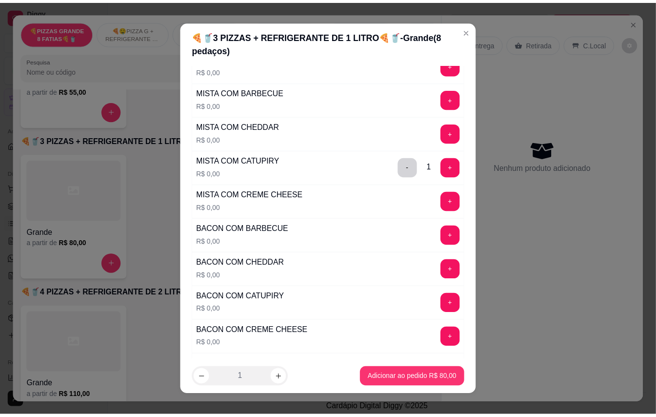
scroll to position [315, 0]
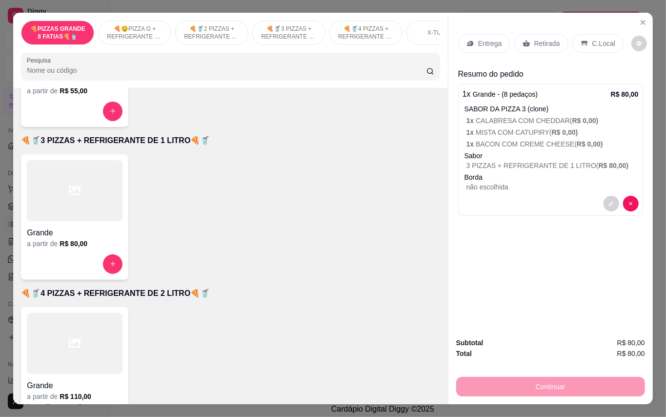
click at [552, 42] on p "Retirada" at bounding box center [547, 44] width 26 height 10
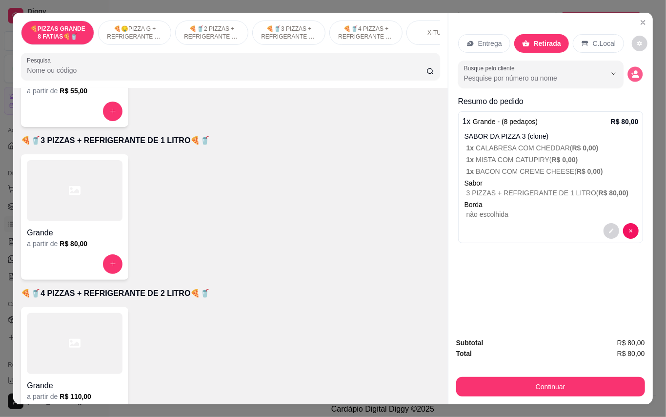
click at [631, 70] on icon "decrease-product-quantity" at bounding box center [635, 74] width 8 height 8
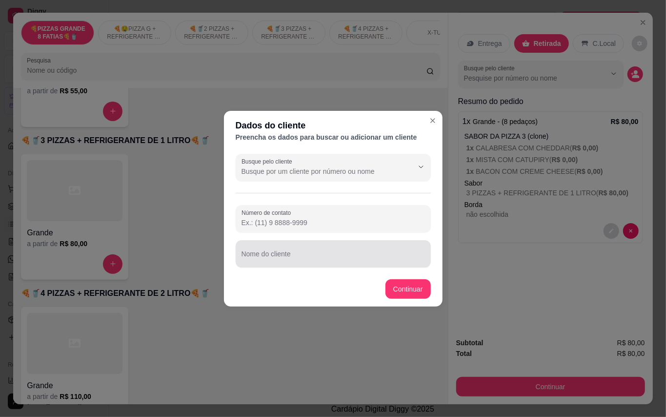
click at [284, 260] on input "Nome do cliente" at bounding box center [332, 258] width 183 height 10
type input "joas"
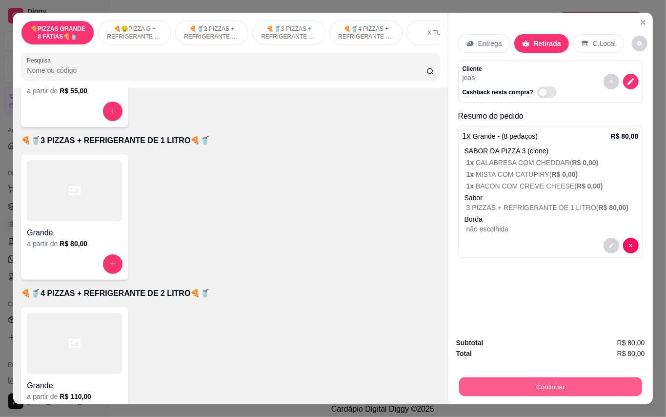
click at [493, 378] on button "Continuar" at bounding box center [550, 386] width 183 height 19
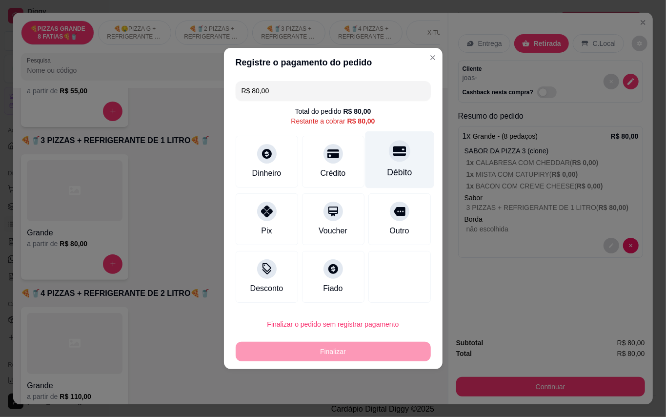
click at [393, 157] on div at bounding box center [399, 150] width 21 height 21
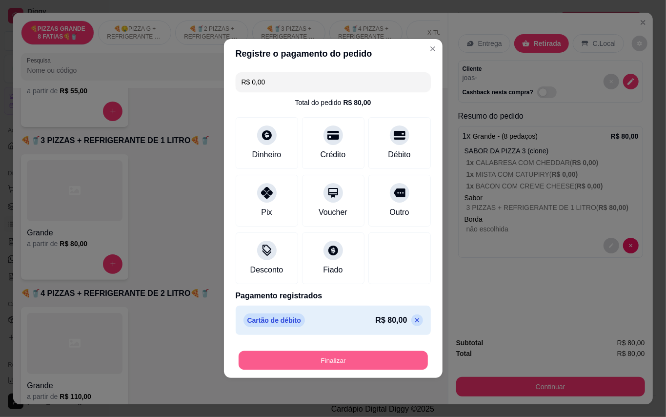
click at [319, 367] on button "Finalizar" at bounding box center [333, 360] width 189 height 19
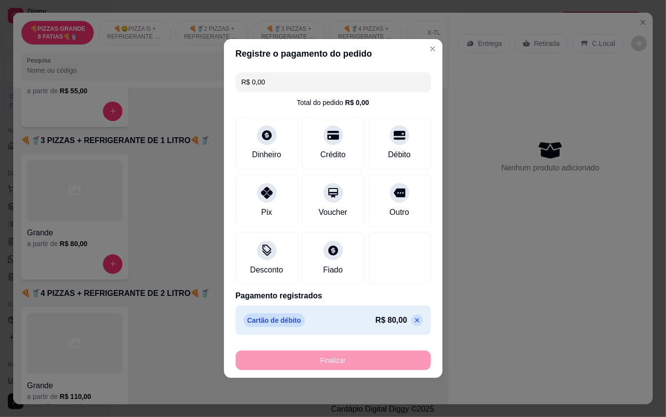
type input "-R$ 80,00"
